Goal: Feedback & Contribution: Leave review/rating

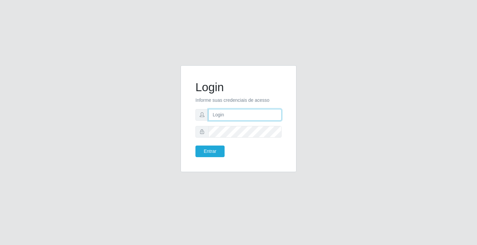
click at [233, 117] on input "text" at bounding box center [244, 115] width 73 height 12
type input "paulo@ideal"
click at [219, 150] on button "Entrar" at bounding box center [210, 151] width 29 height 12
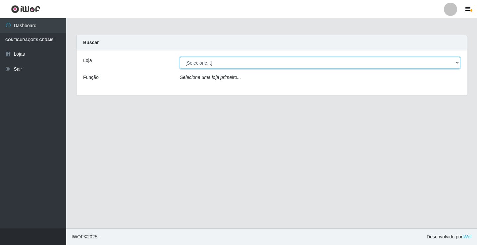
click at [227, 61] on select "[Selecione...] Ideal - Conceição" at bounding box center [320, 63] width 280 height 12
select select "231"
click at [180, 57] on select "[Selecione...] Ideal - Conceição" at bounding box center [320, 63] width 280 height 12
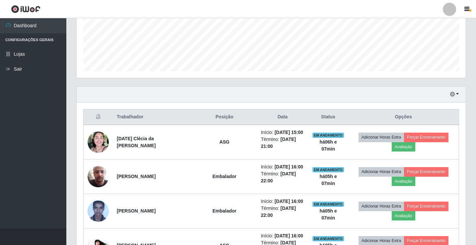
scroll to position [199, 0]
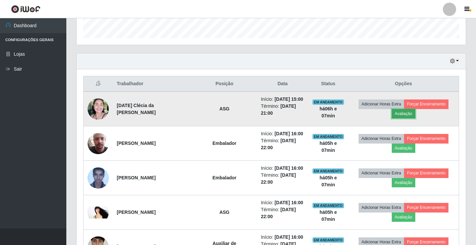
click at [403, 115] on button "Avaliação" at bounding box center [403, 113] width 24 height 9
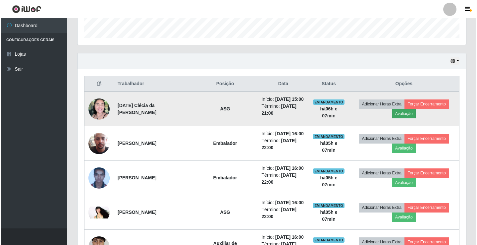
scroll to position [138, 385]
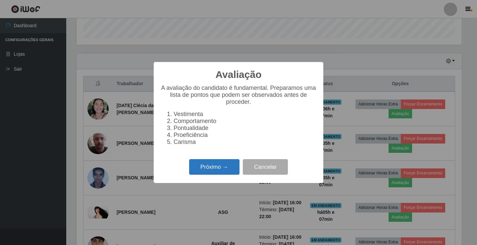
click at [223, 169] on button "Próximo →" at bounding box center [214, 167] width 50 height 16
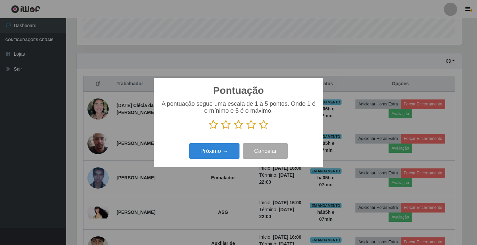
scroll to position [331292, 331044]
click at [265, 125] on icon at bounding box center [263, 125] width 9 height 10
click at [259, 130] on input "radio" at bounding box center [259, 130] width 0 height 0
click at [222, 153] on button "Próximo →" at bounding box center [214, 151] width 50 height 16
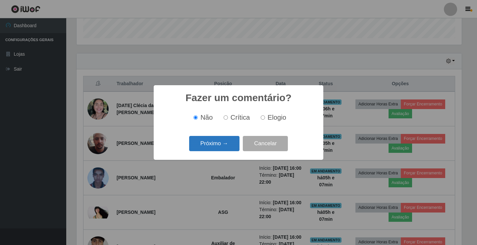
click at [227, 144] on button "Próximo →" at bounding box center [214, 144] width 50 height 16
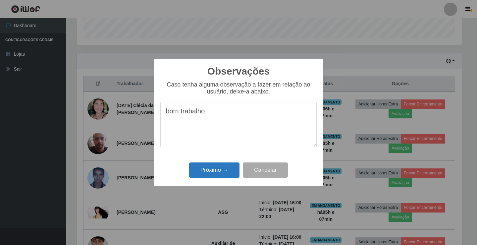
type textarea "bom trabalho"
click at [222, 167] on button "Próximo →" at bounding box center [214, 170] width 50 height 16
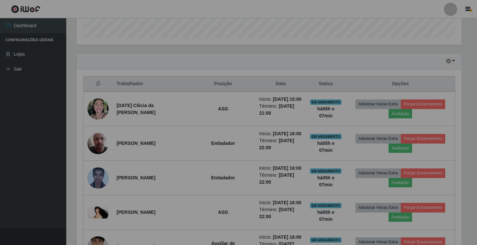
scroll to position [138, 389]
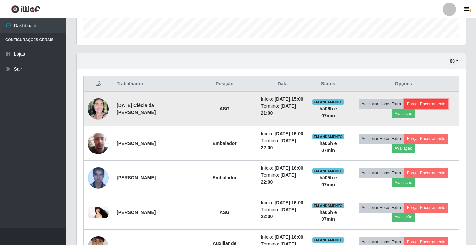
click at [433, 105] on button "Forçar Encerramento" at bounding box center [426, 103] width 44 height 9
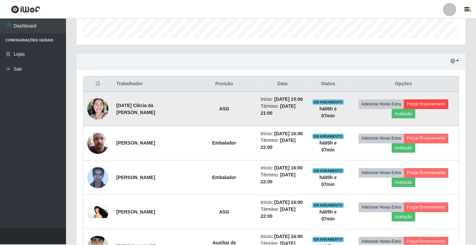
scroll to position [138, 385]
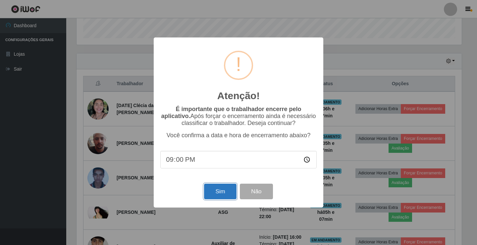
click at [218, 192] on button "Sim" at bounding box center [220, 192] width 32 height 16
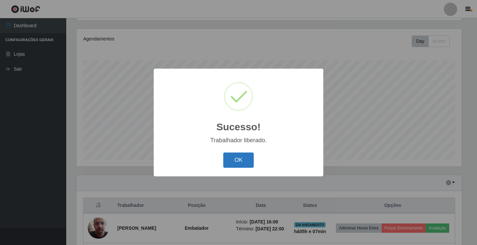
click at [251, 160] on button "OK" at bounding box center [238, 160] width 31 height 16
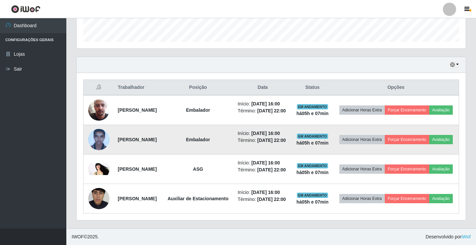
scroll to position [44, 0]
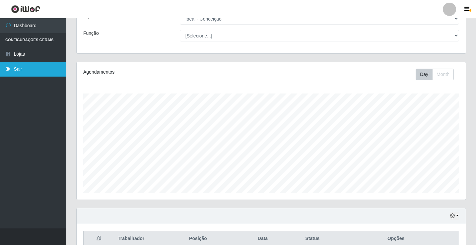
click at [19, 69] on link "Sair" at bounding box center [33, 69] width 66 height 15
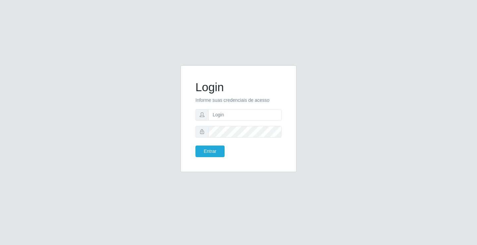
click at [130, 111] on div "Login Informe suas credenciais de acesso Entrar" at bounding box center [239, 122] width 378 height 115
click at [130, 105] on div "Login Informe suas credenciais de acesso Entrar" at bounding box center [239, 122] width 378 height 115
